Goal: Information Seeking & Learning: Find specific page/section

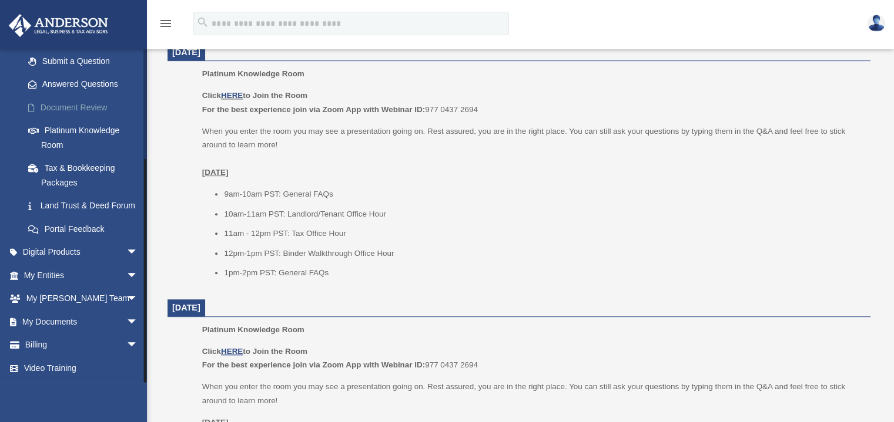
scroll to position [509, 0]
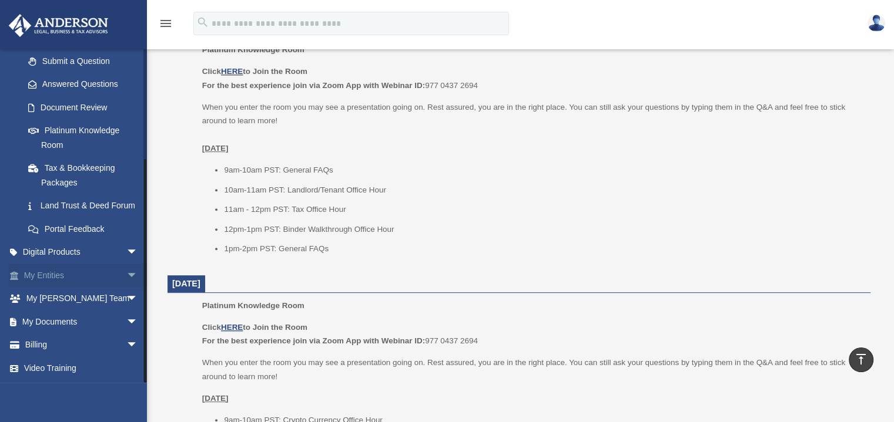
click at [127, 274] on span "arrow_drop_down" at bounding box center [138, 276] width 24 height 24
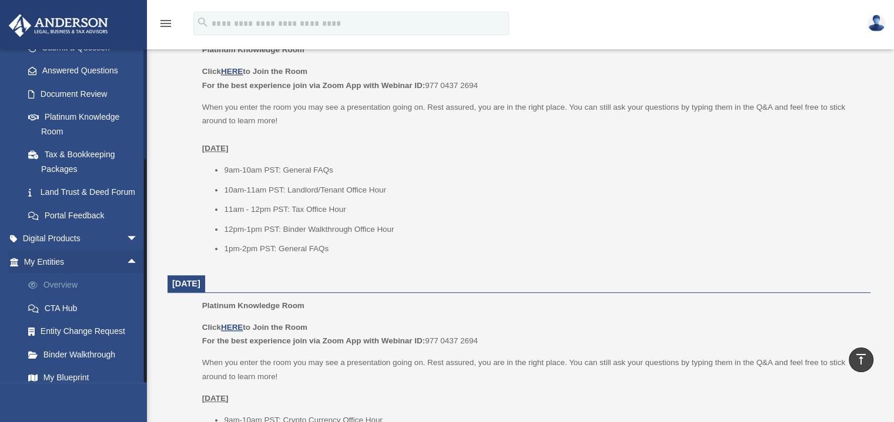
click at [65, 297] on link "Overview" at bounding box center [85, 286] width 139 height 24
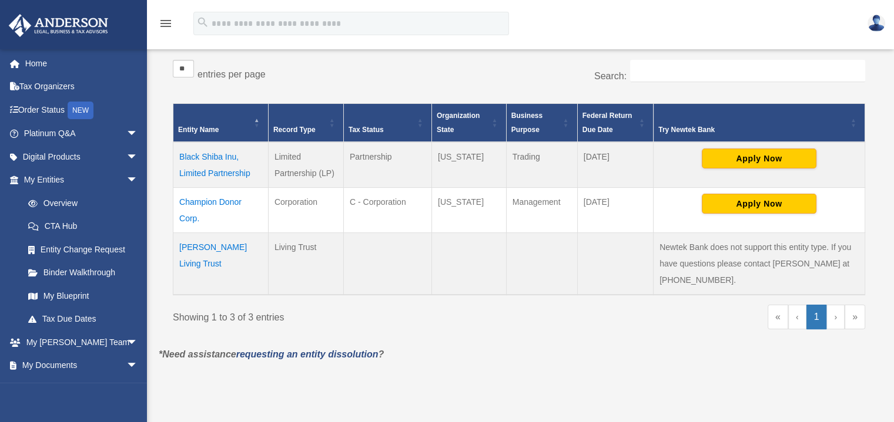
scroll to position [193, 0]
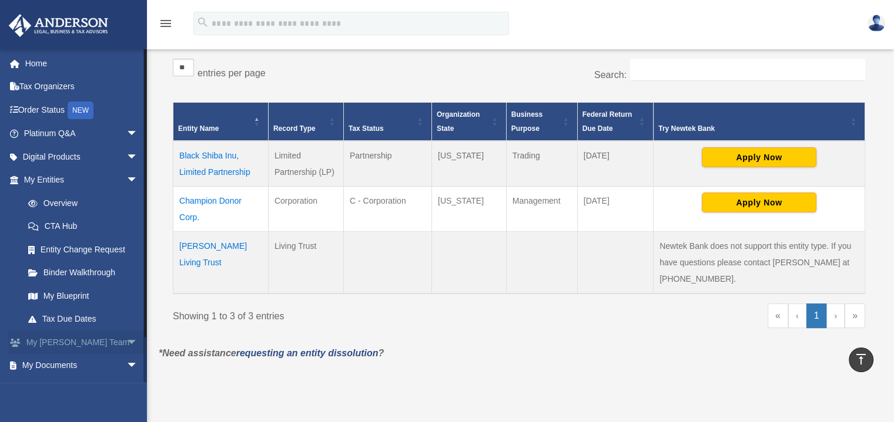
click at [126, 343] on span "arrow_drop_down" at bounding box center [138, 343] width 24 height 24
click at [75, 362] on link "My [PERSON_NAME] Team" at bounding box center [85, 373] width 139 height 38
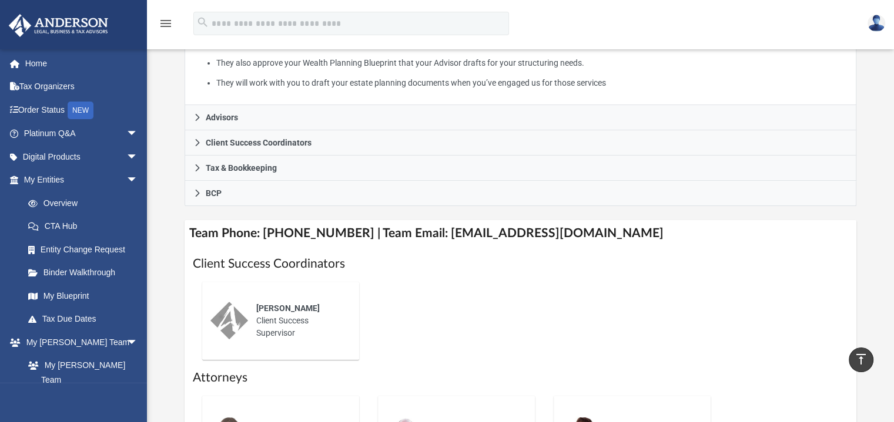
scroll to position [289, 0]
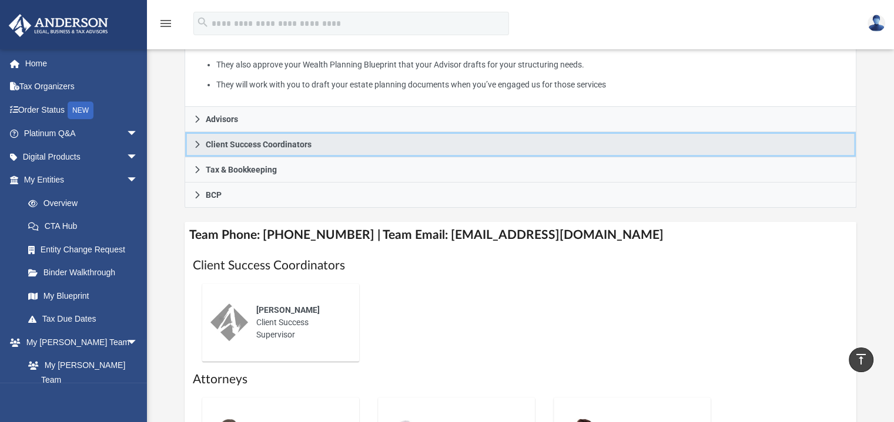
click at [264, 142] on span "Client Success Coordinators" at bounding box center [259, 144] width 106 height 8
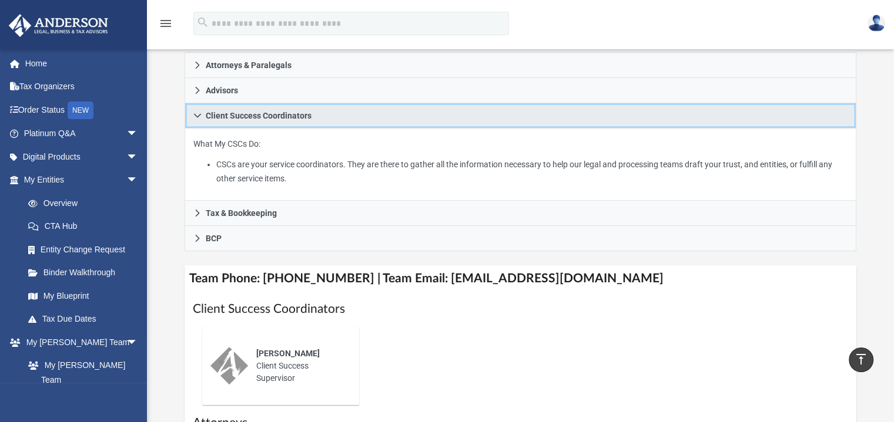
scroll to position [196, 0]
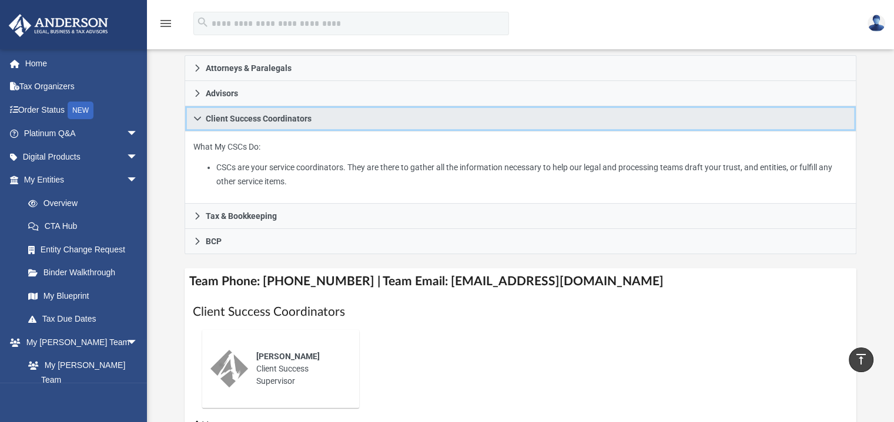
click at [196, 119] on icon at bounding box center [197, 119] width 8 height 8
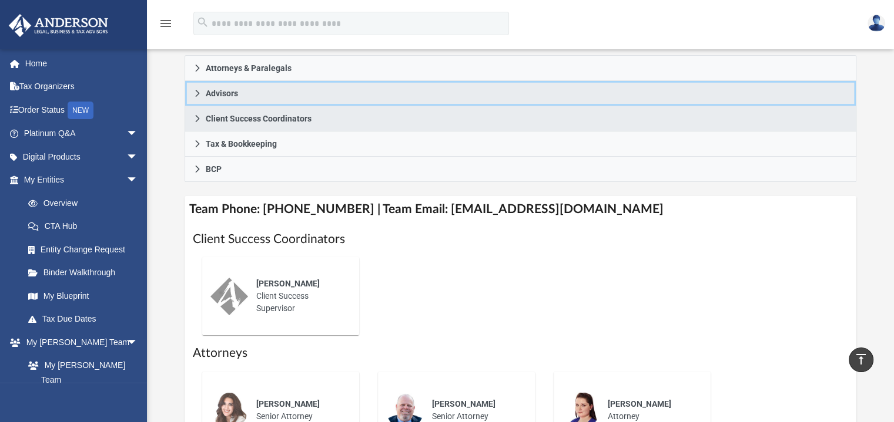
click at [200, 93] on icon at bounding box center [197, 93] width 8 height 8
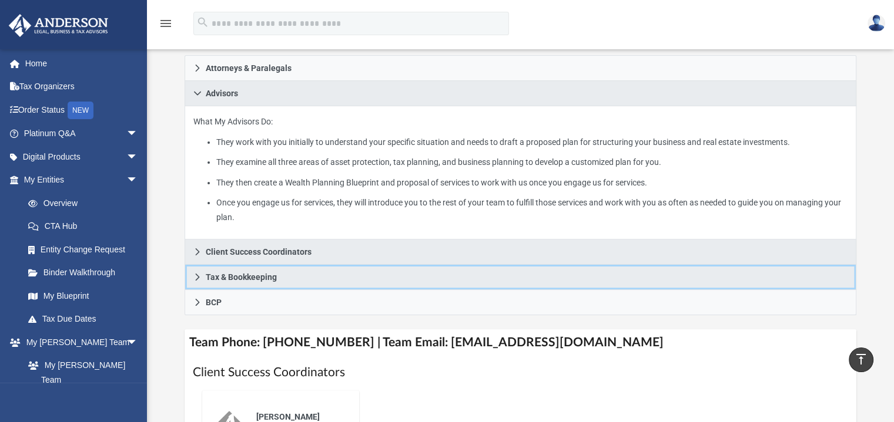
click at [239, 276] on span "Tax & Bookkeeping" at bounding box center [241, 277] width 71 height 8
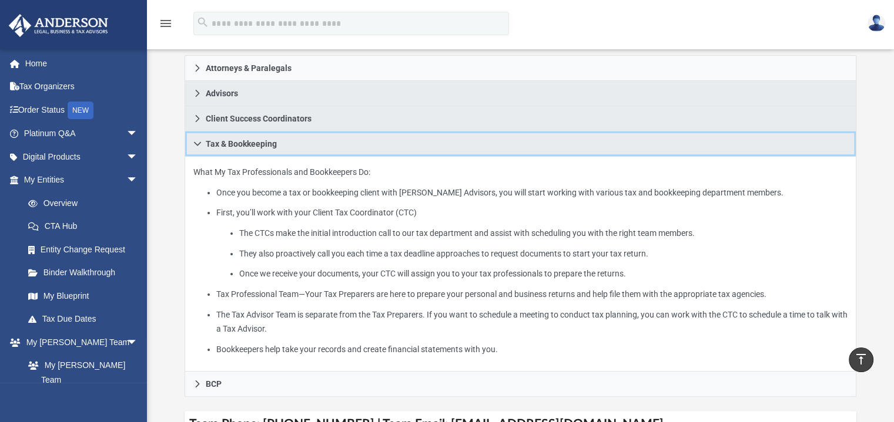
click at [198, 145] on icon at bounding box center [197, 144] width 8 height 8
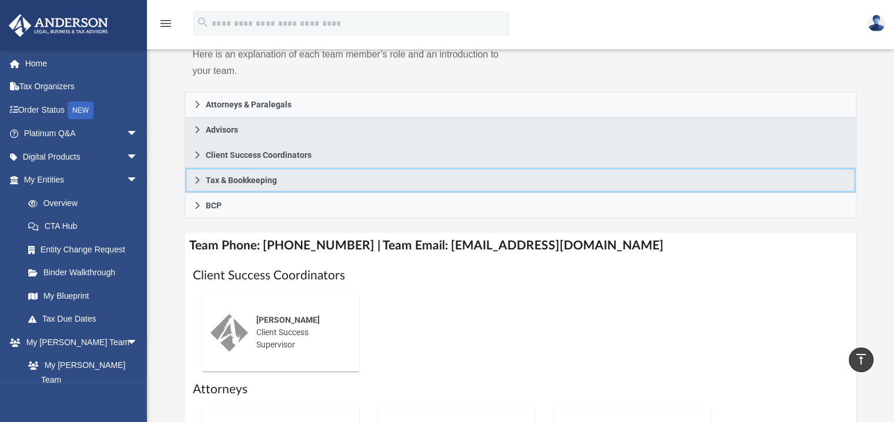
scroll to position [155, 0]
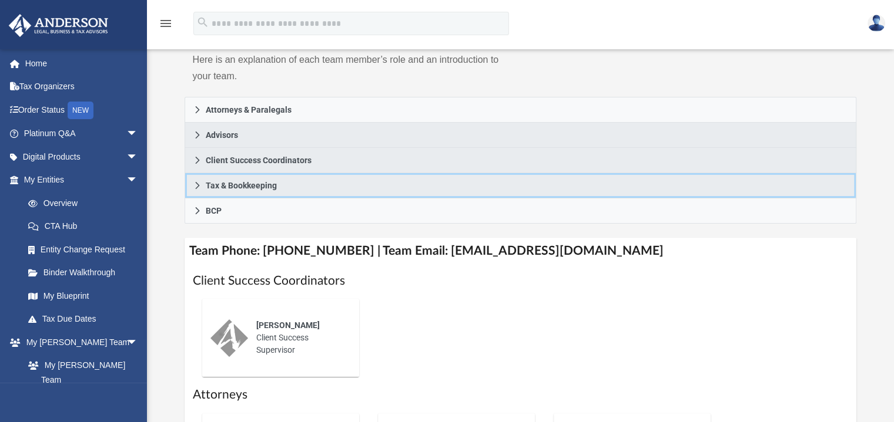
click at [250, 184] on span "Tax & Bookkeeping" at bounding box center [241, 186] width 71 height 8
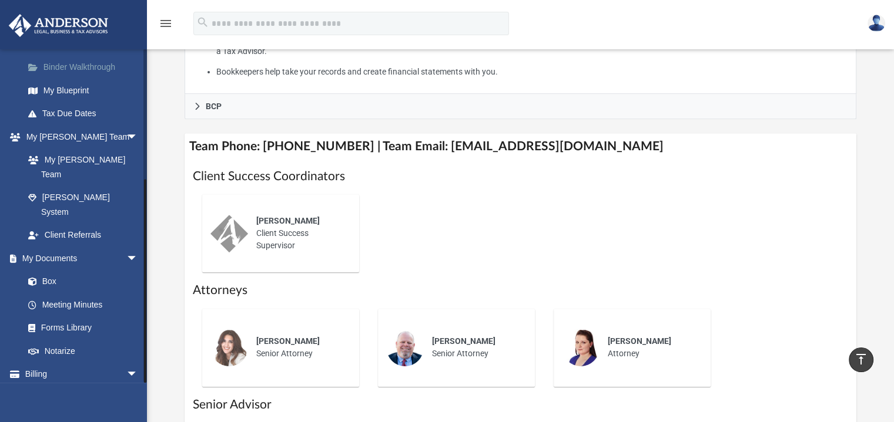
scroll to position [476, 0]
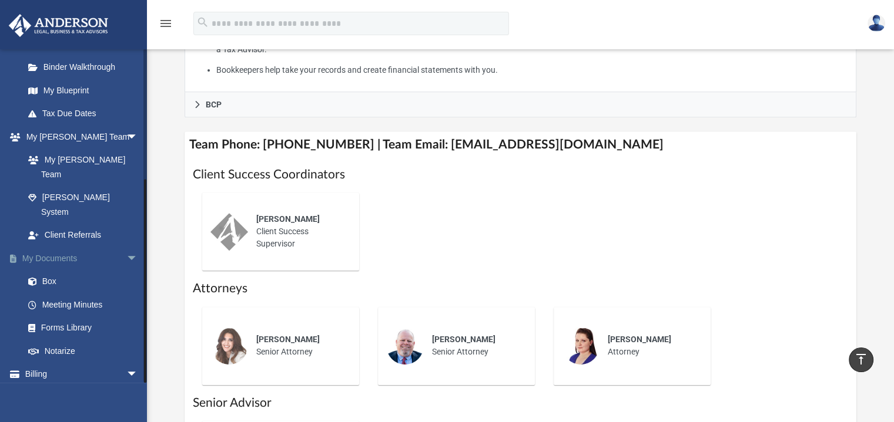
click at [126, 247] on span "arrow_drop_down" at bounding box center [138, 259] width 24 height 24
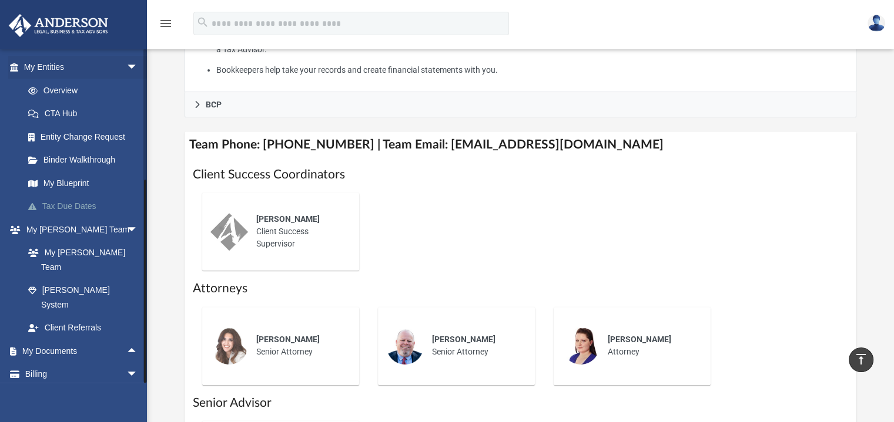
click at [69, 207] on link "Tax Due Dates" at bounding box center [85, 207] width 139 height 24
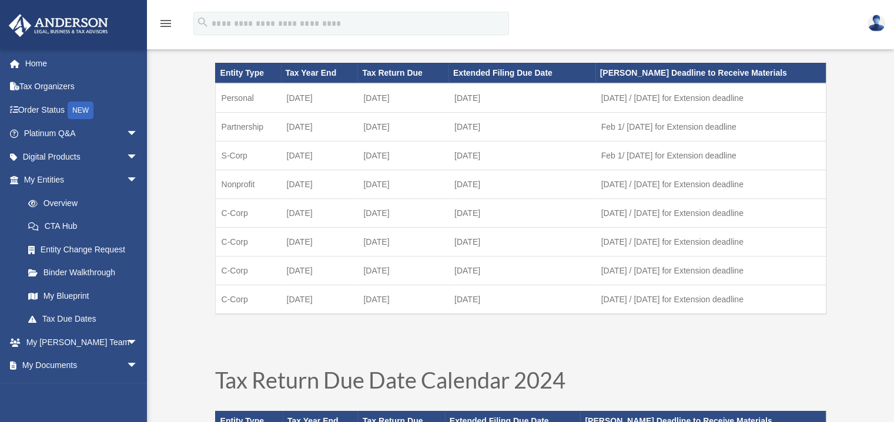
scroll to position [71, 0]
click at [58, 202] on link "Overview" at bounding box center [85, 204] width 139 height 24
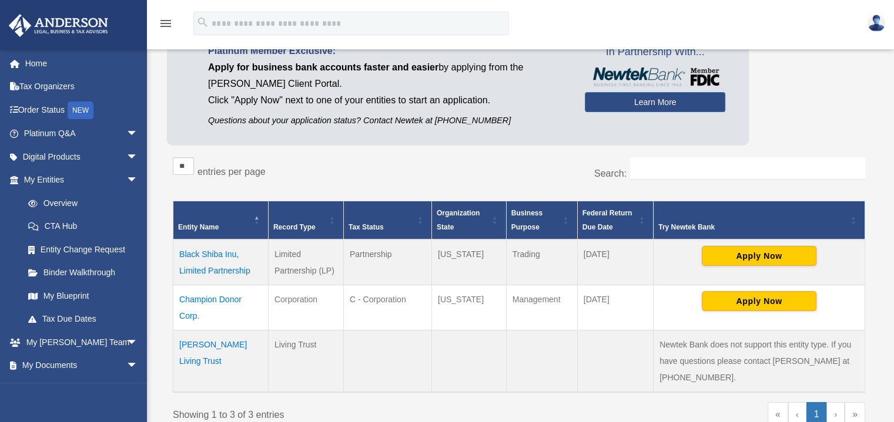
scroll to position [123, 0]
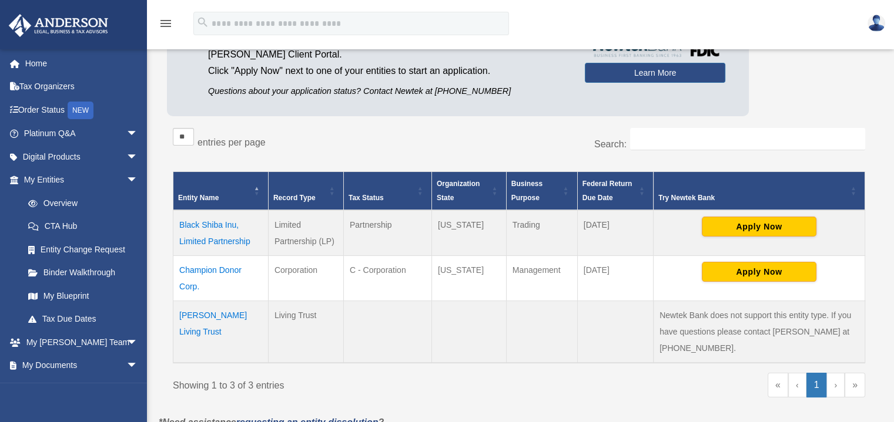
click at [505, 345] on td at bounding box center [468, 332] width 75 height 62
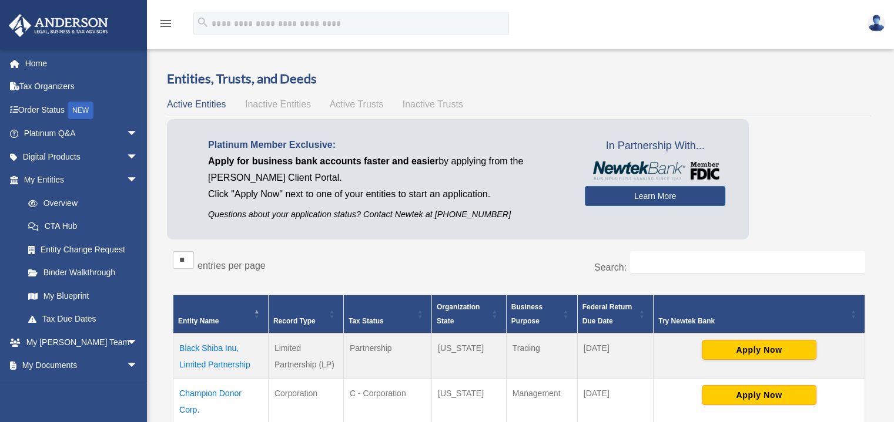
click at [880, 25] on img at bounding box center [876, 23] width 18 height 17
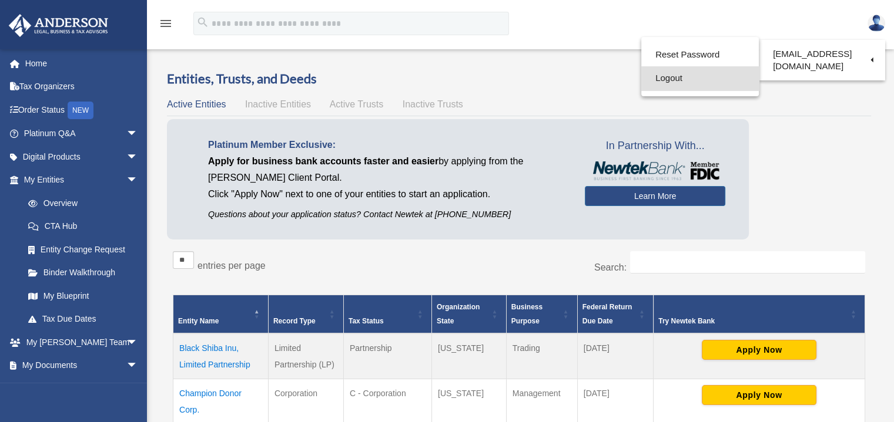
click at [667, 83] on link "Logout" at bounding box center [700, 78] width 118 height 24
